Goal: Find specific page/section: Find specific page/section

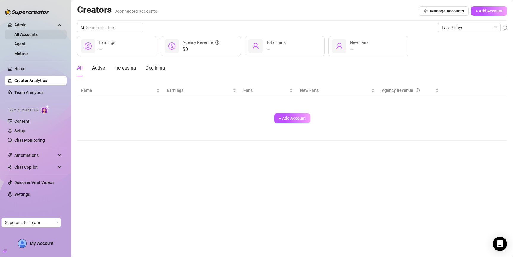
click at [33, 35] on link "All Accounts" at bounding box center [25, 34] width 23 height 5
click at [26, 42] on link "Agent" at bounding box center [19, 44] width 11 height 5
click at [28, 51] on link "Metrics" at bounding box center [21, 53] width 14 height 5
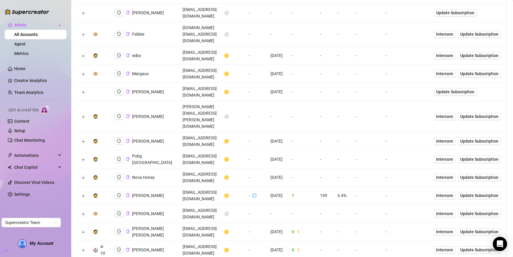
scroll to position [213, 0]
click at [81, 192] on button "Expand row" at bounding box center [83, 194] width 5 height 5
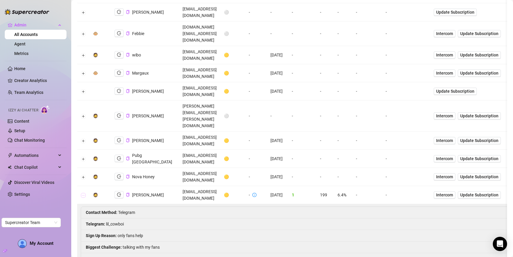
click at [81, 192] on button "Collapse row" at bounding box center [83, 194] width 5 height 5
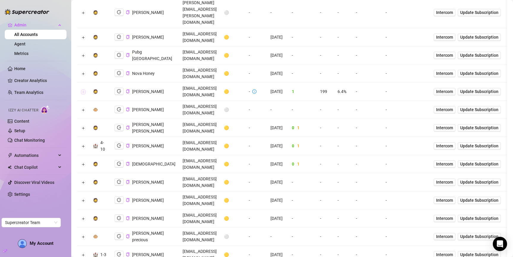
scroll to position [322, 0]
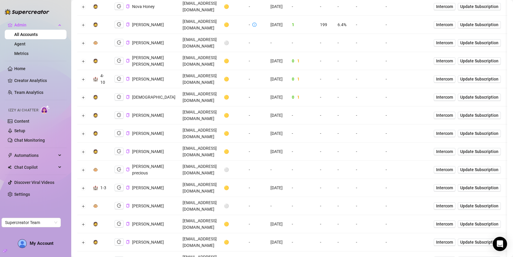
scroll to position [383, 0]
click at [84, 256] on button "Collapse row" at bounding box center [83, 259] width 5 height 5
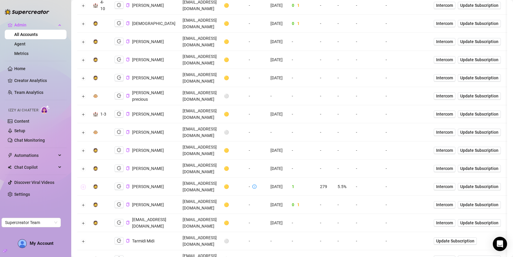
scroll to position [458, 0]
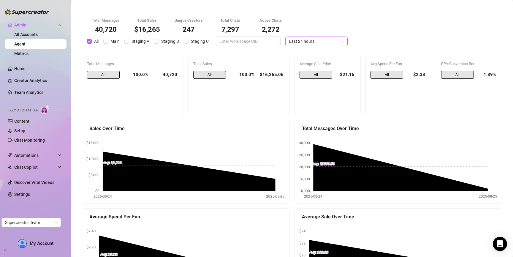
click at [291, 42] on span "Last 24 hours" at bounding box center [316, 41] width 55 height 9
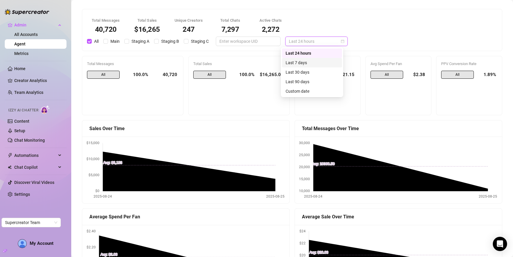
click at [295, 66] on div "Last 7 days" at bounding box center [311, 62] width 53 height 7
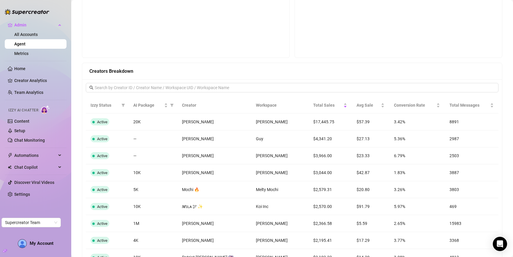
scroll to position [410, 0]
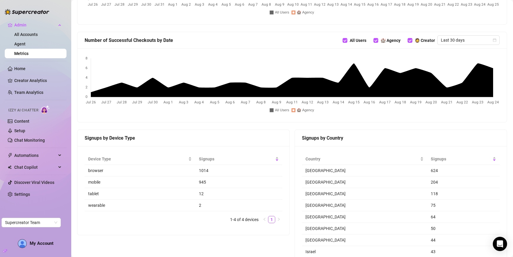
scroll to position [405, 0]
